Goal: Transaction & Acquisition: Purchase product/service

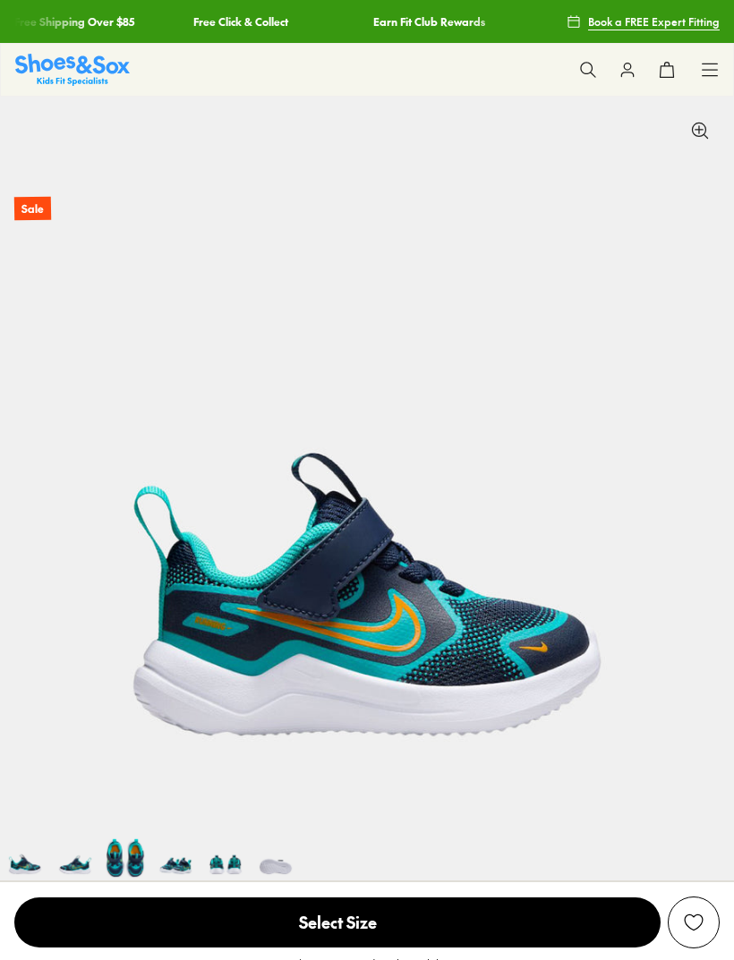
select select "*"
click at [98, 76] on img at bounding box center [72, 69] width 115 height 31
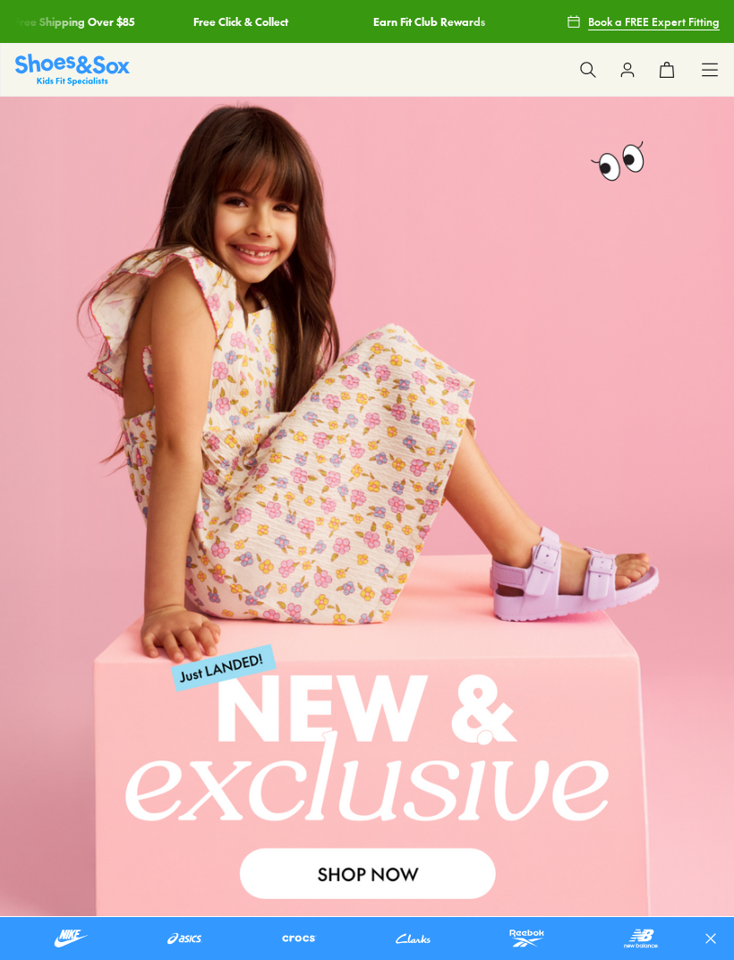
click at [709, 78] on icon at bounding box center [709, 70] width 18 height 18
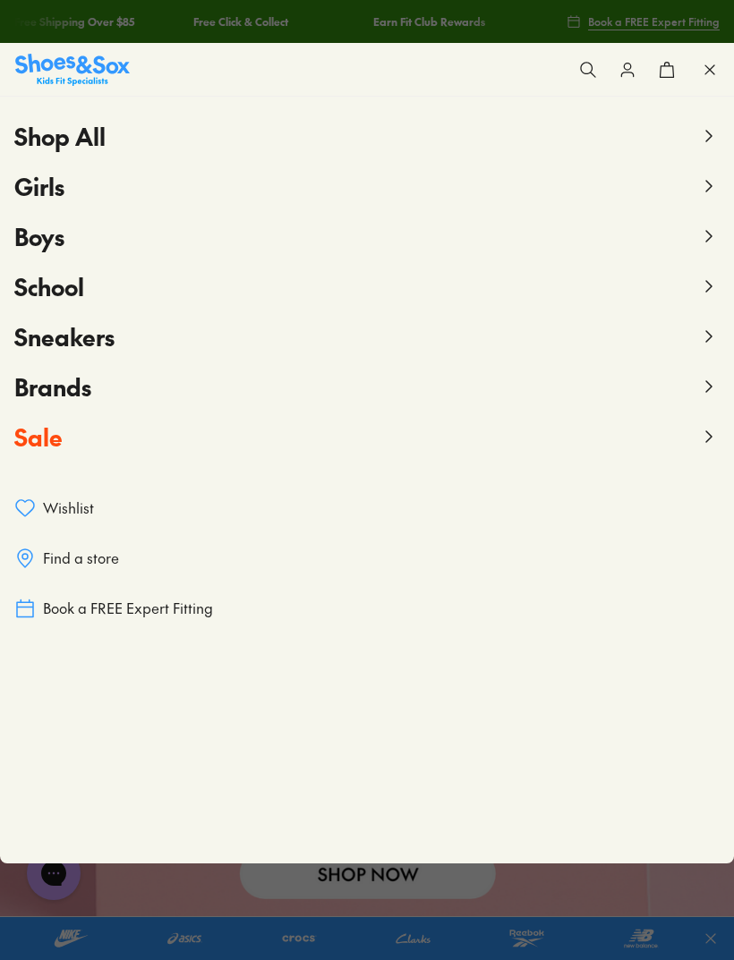
click at [705, 247] on button "Boys" at bounding box center [366, 236] width 705 height 50
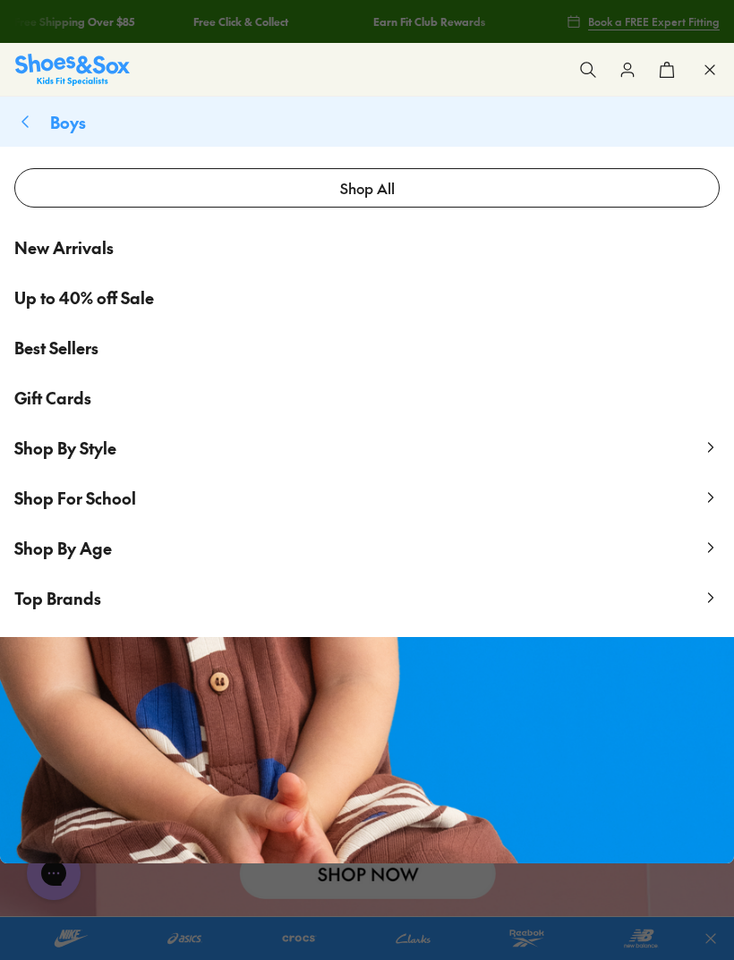
click at [106, 556] on span "Shop By Age" at bounding box center [63, 548] width 98 height 22
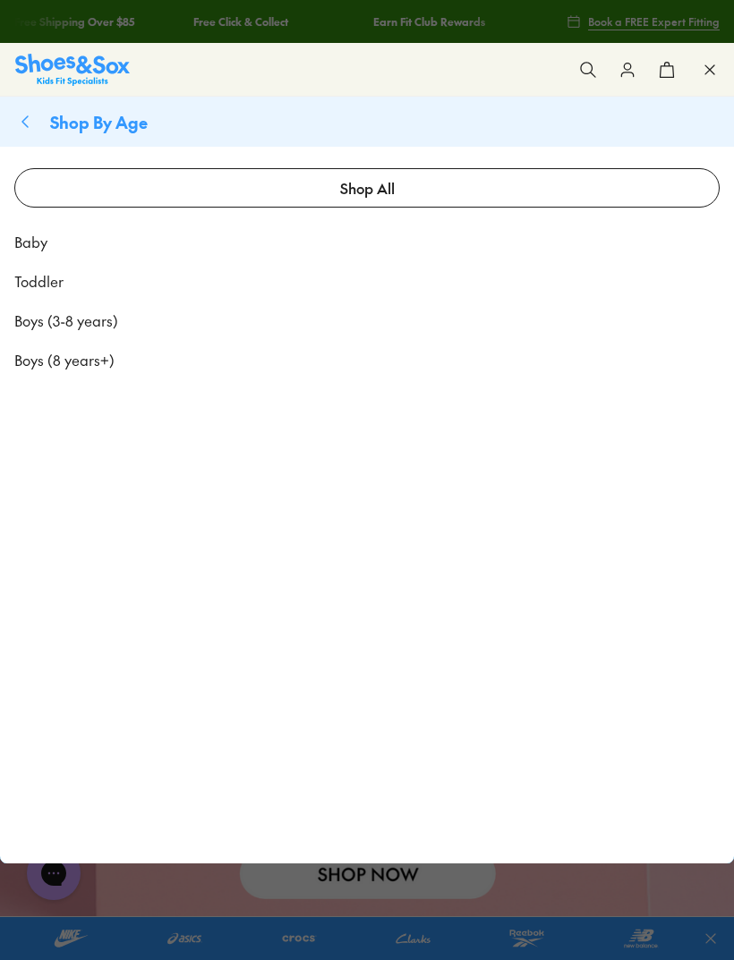
click at [104, 361] on span "Boys (8 years+)" at bounding box center [64, 359] width 100 height 21
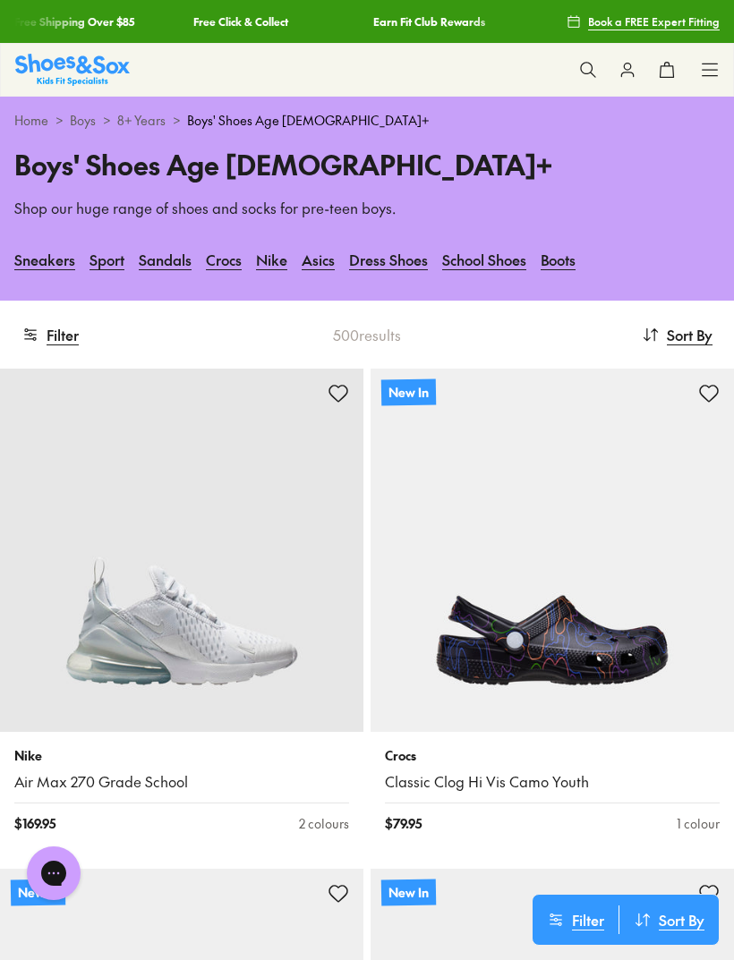
click at [72, 326] on button "Filter" at bounding box center [49, 334] width 57 height 39
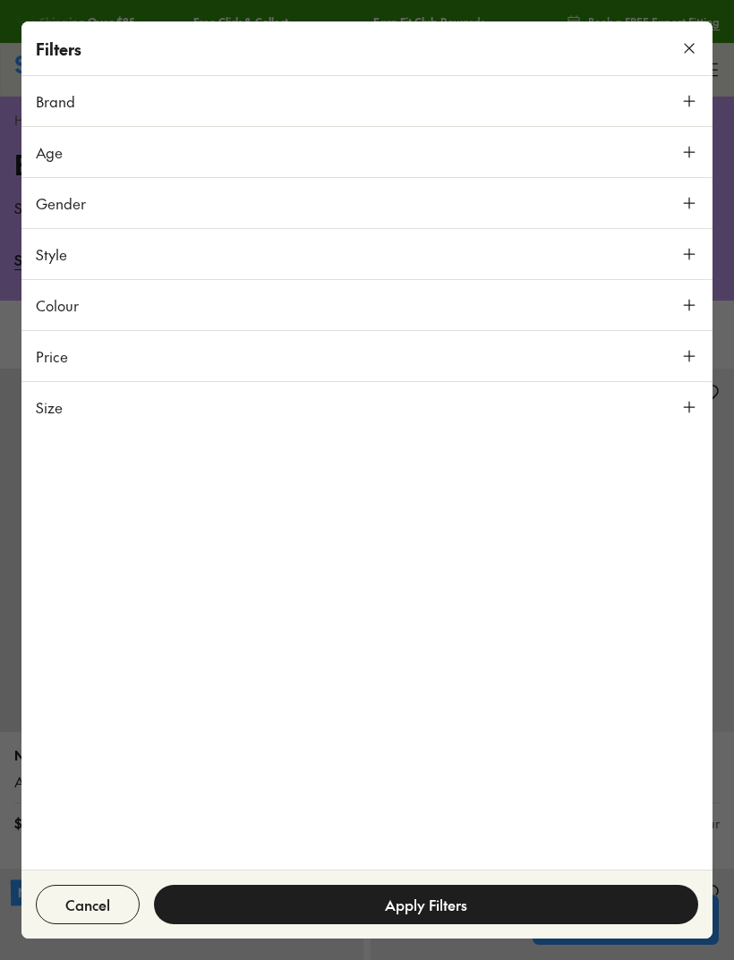
click at [693, 420] on button "Size" at bounding box center [366, 407] width 691 height 50
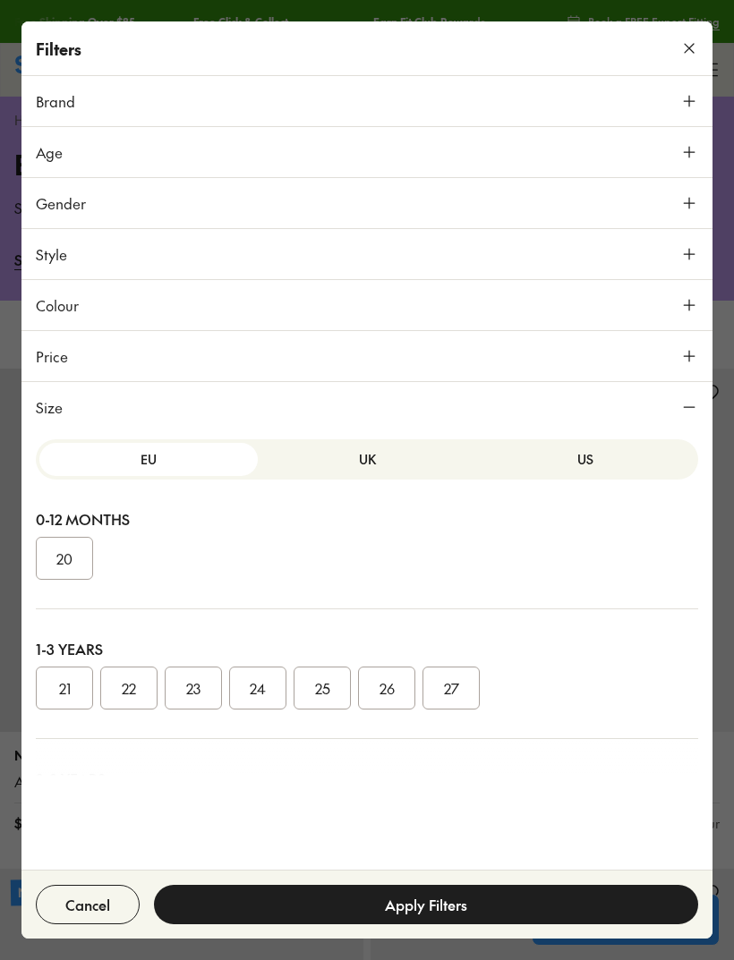
click at [604, 468] on button "US" at bounding box center [585, 459] width 218 height 33
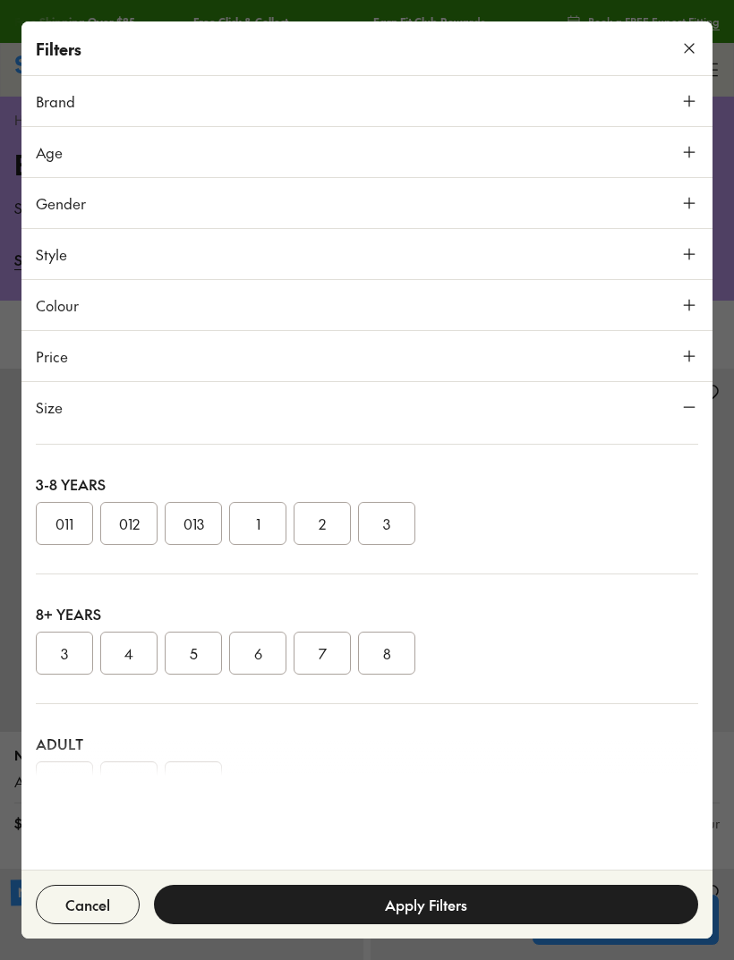
scroll to position [296, 0]
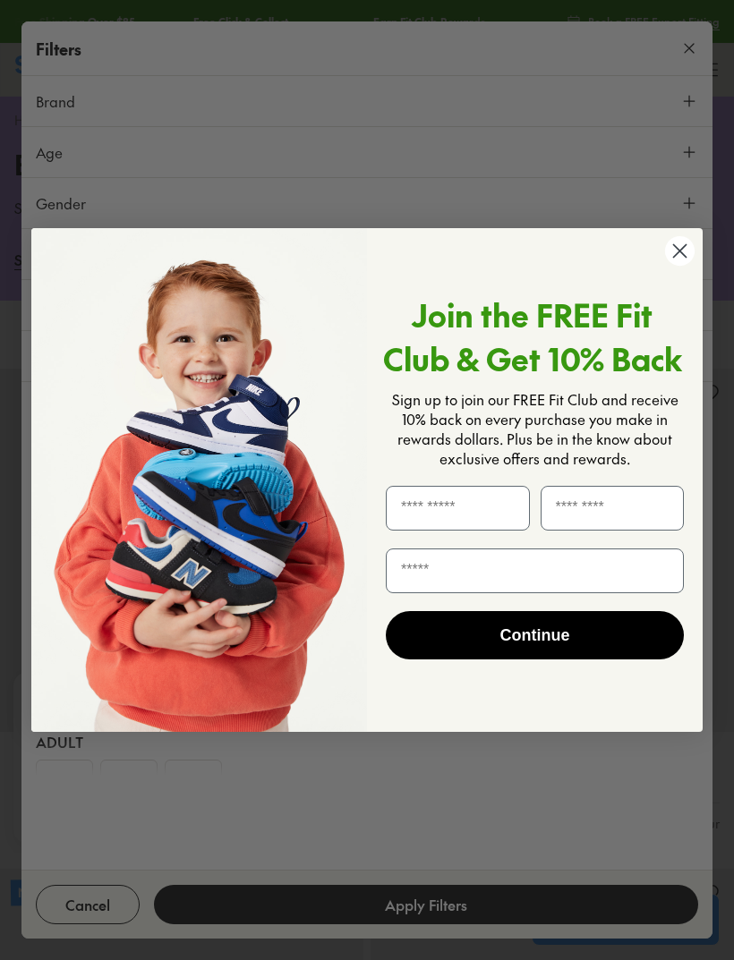
click at [677, 266] on circle "Close dialog" at bounding box center [680, 251] width 30 height 30
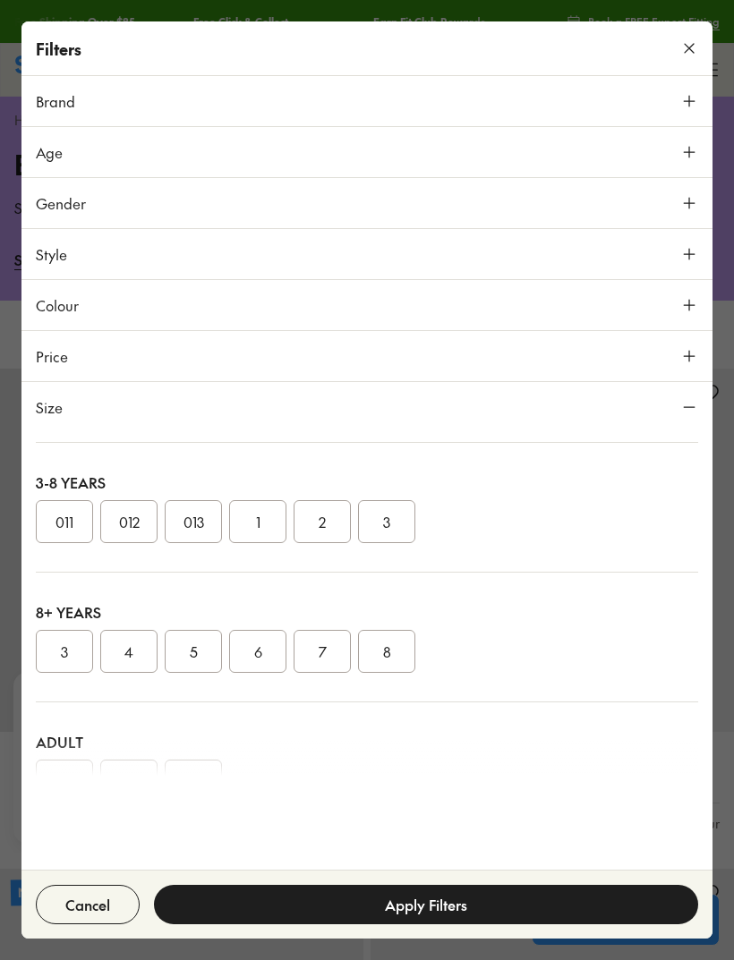
click at [138, 652] on button "4" at bounding box center [128, 651] width 57 height 43
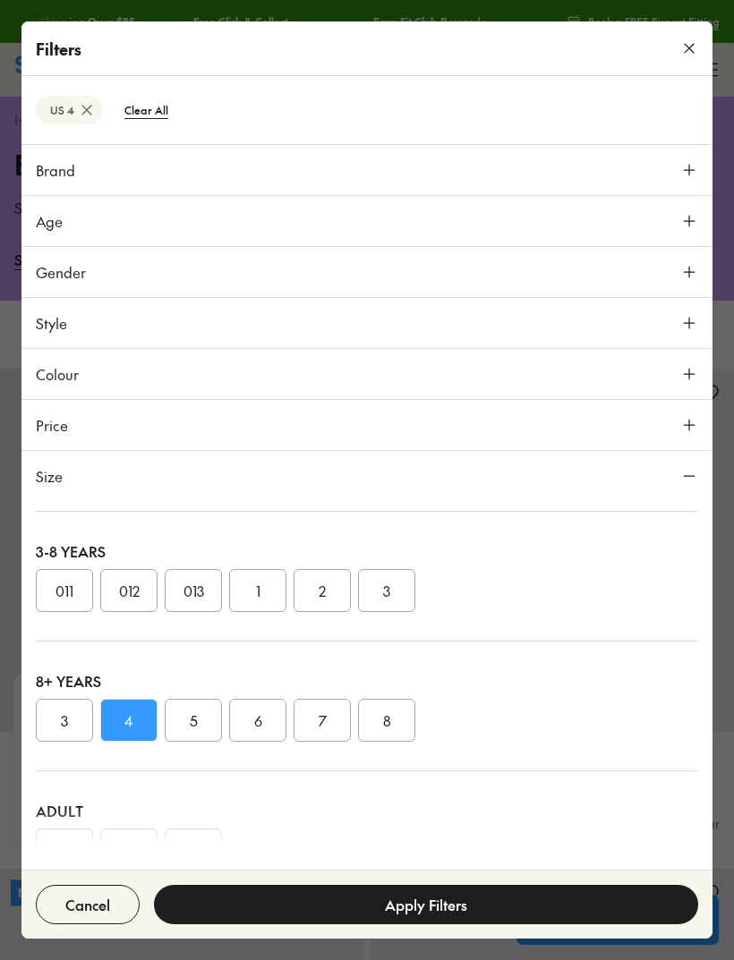
scroll to position [278, 0]
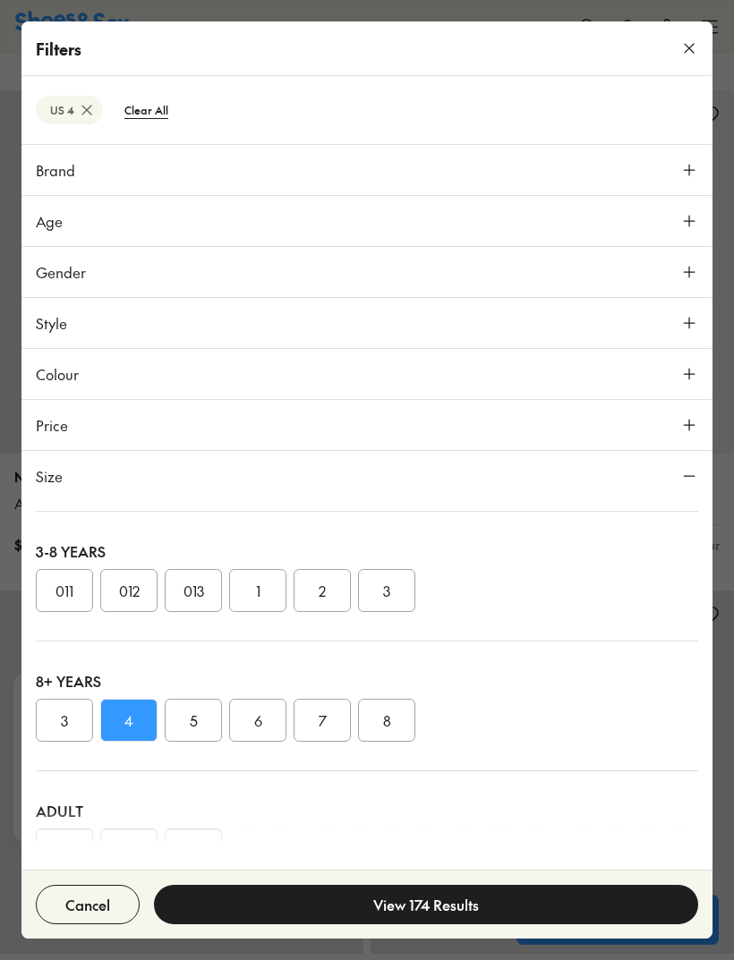
click at [504, 914] on button "View 174 Results" at bounding box center [426, 904] width 544 height 39
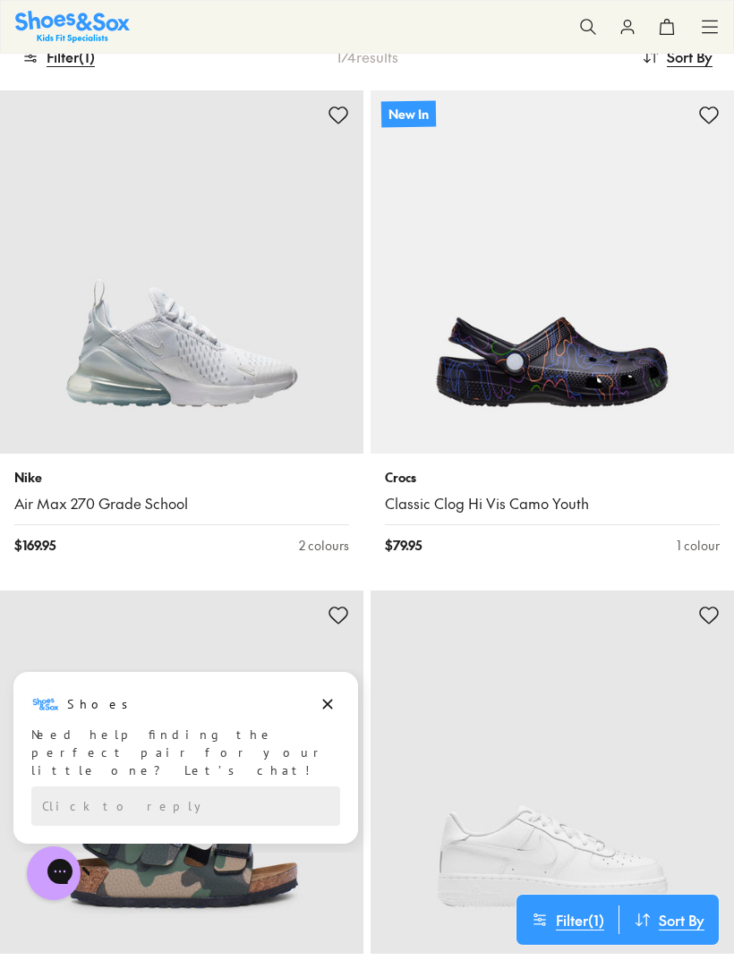
scroll to position [0, 0]
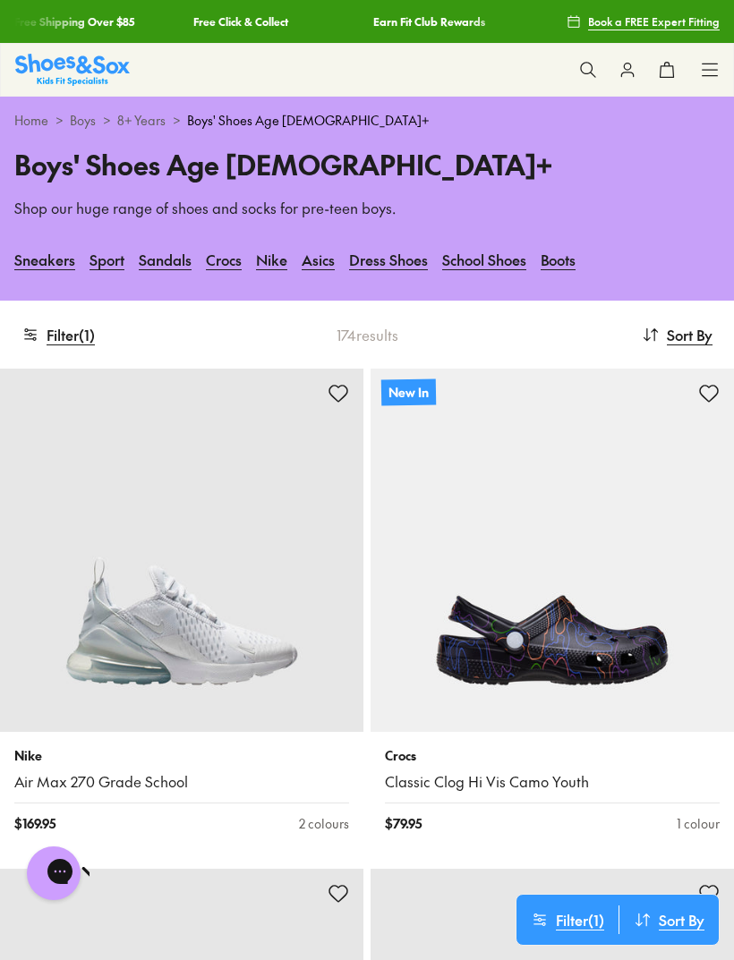
click at [339, 711] on img at bounding box center [181, 550] width 363 height 363
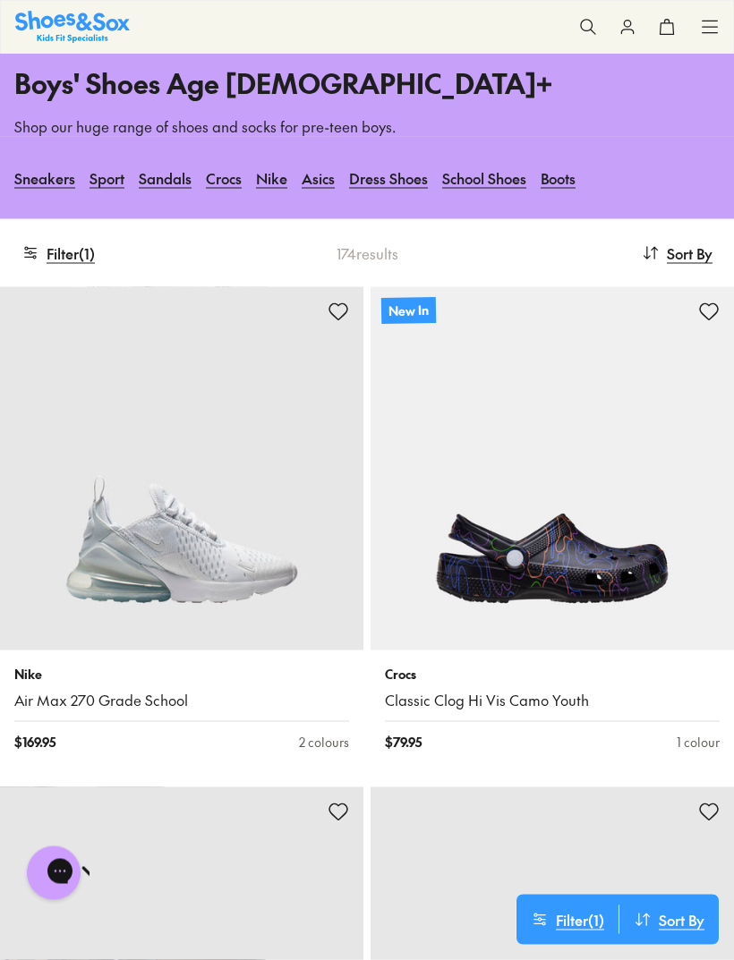
scroll to position [97, 0]
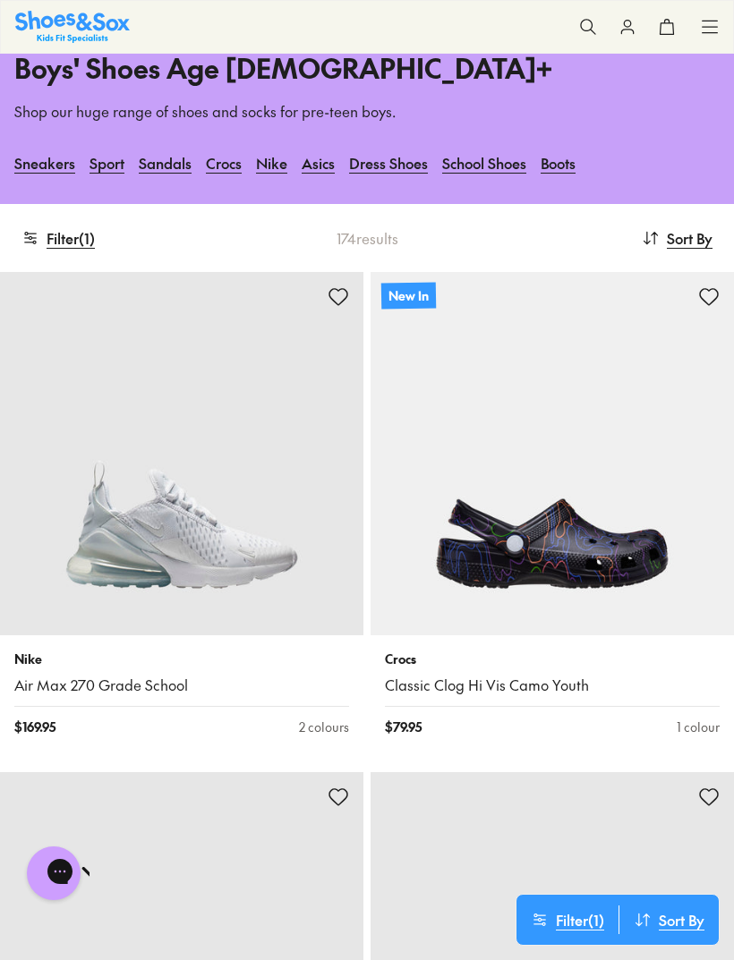
click at [691, 242] on span "Sort By" at bounding box center [689, 237] width 46 height 21
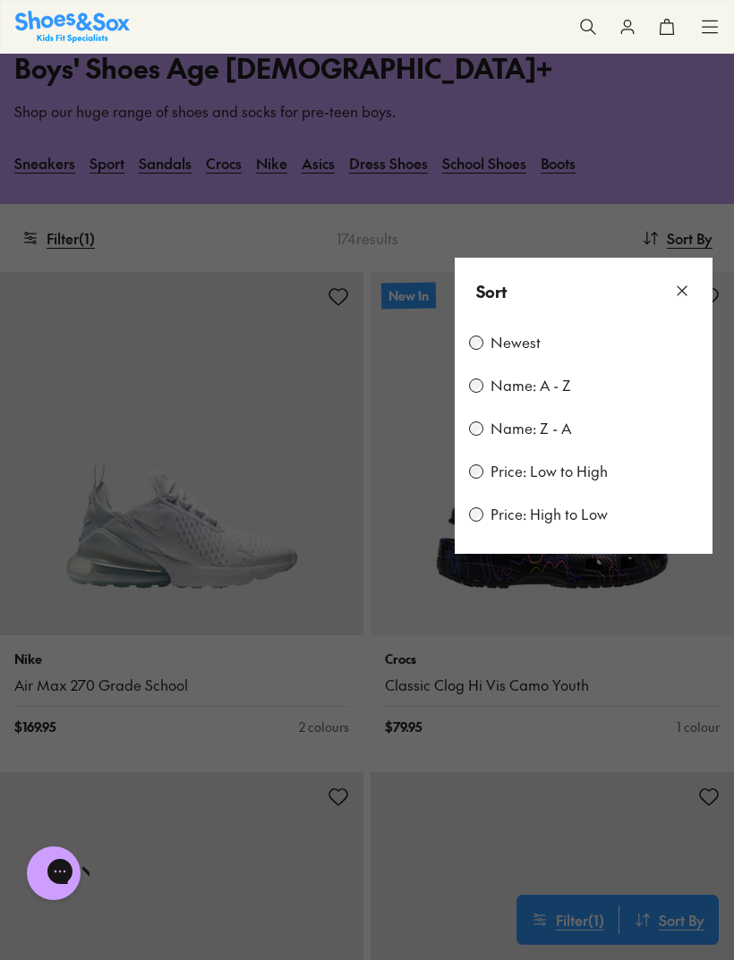
click at [588, 470] on label "Price: Low to High" at bounding box center [548, 472] width 117 height 20
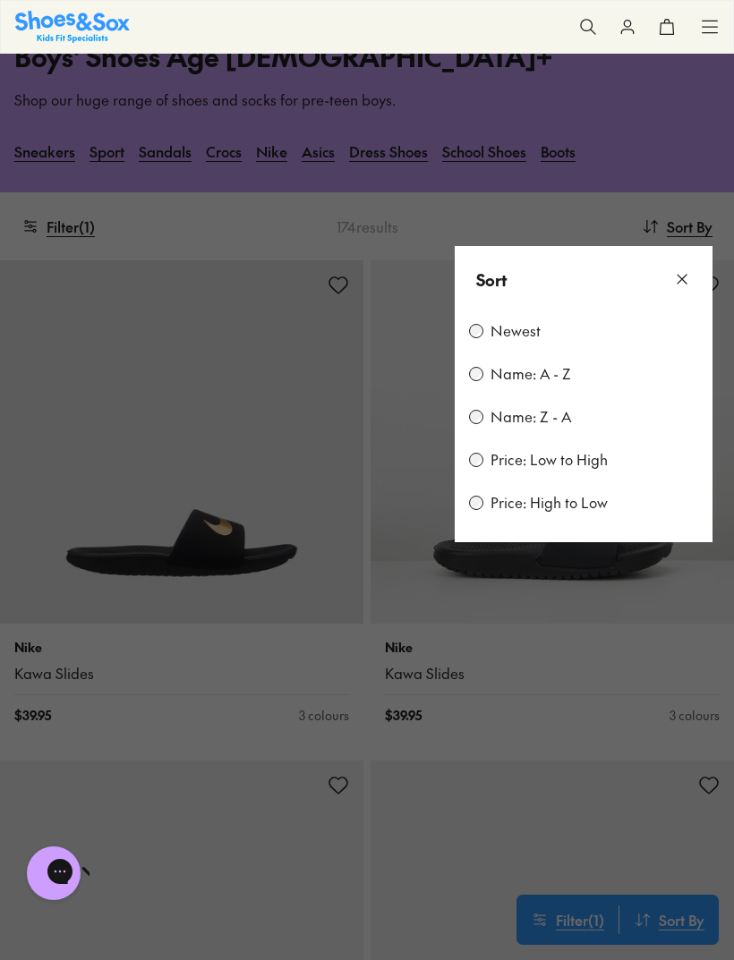
click at [609, 215] on button at bounding box center [367, 480] width 734 height 960
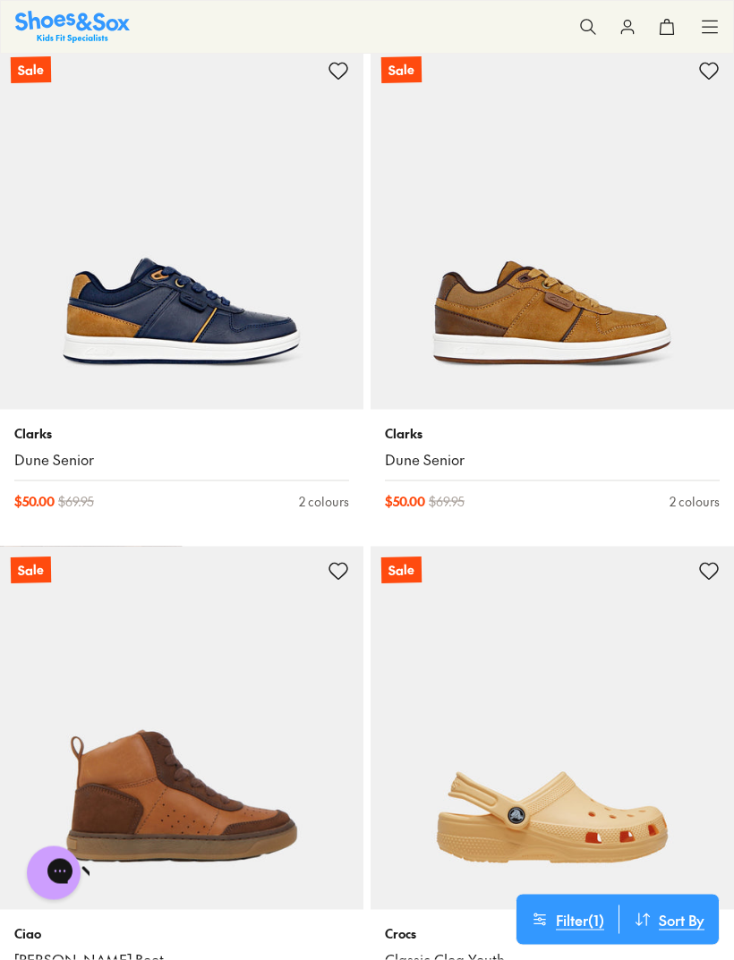
scroll to position [5330, 0]
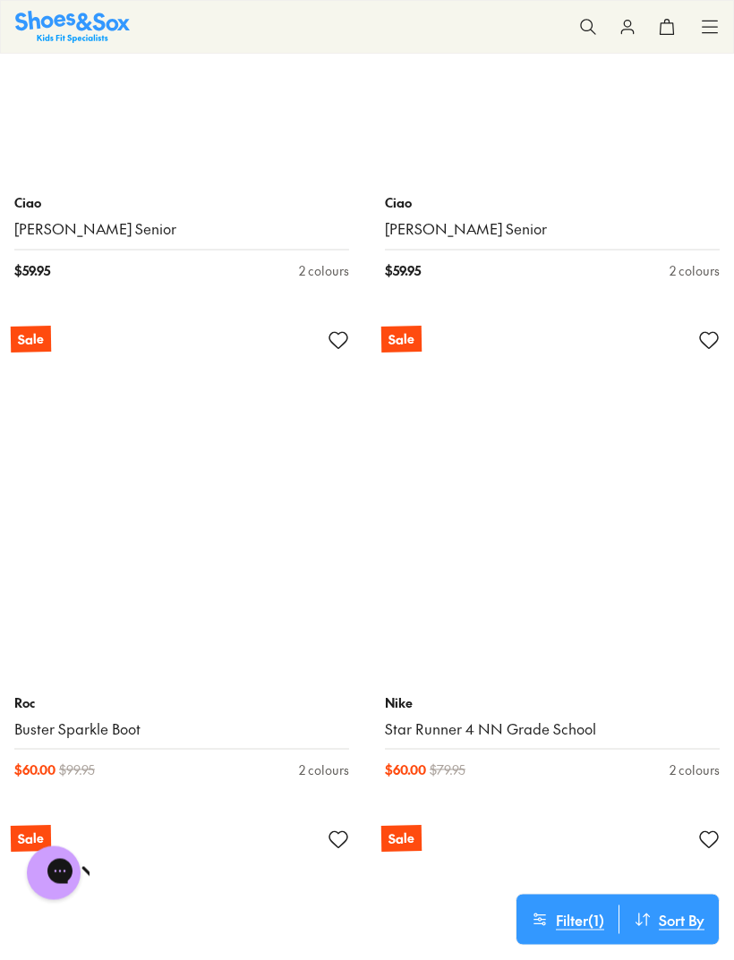
scroll to position [9117, 0]
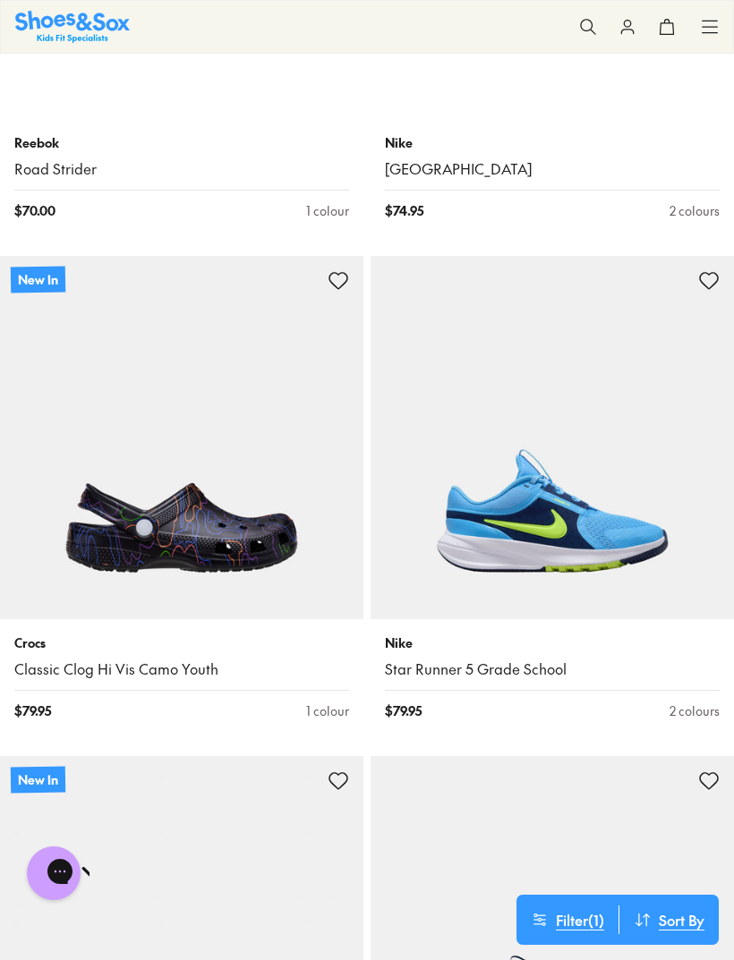
scroll to position [16612, 0]
